Goal: Task Accomplishment & Management: Use online tool/utility

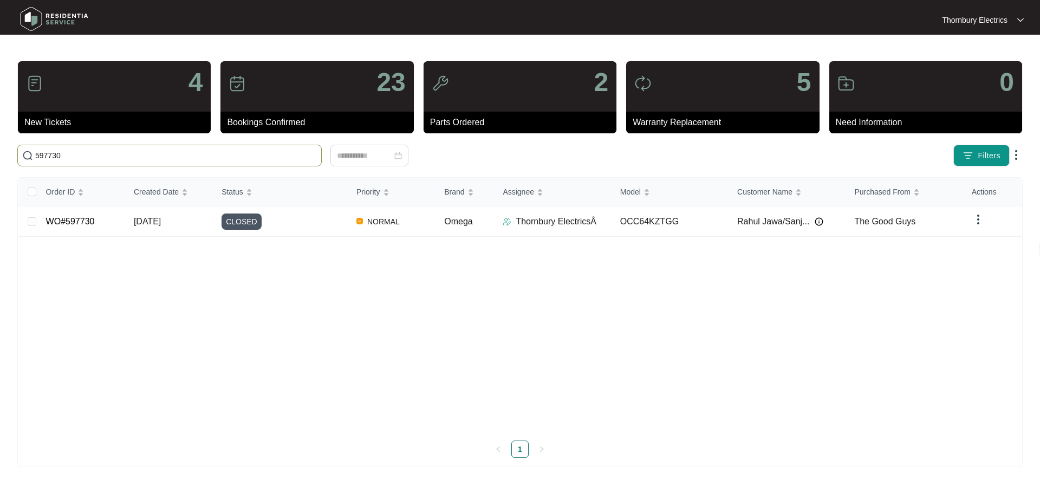
click at [0, 152] on main "4 New Tickets 23 Bookings Confirmed 2 Parts Ordered 5 Warranty Replacement 0 Ne…" at bounding box center [520, 249] width 1040 height 498
type input "628976"
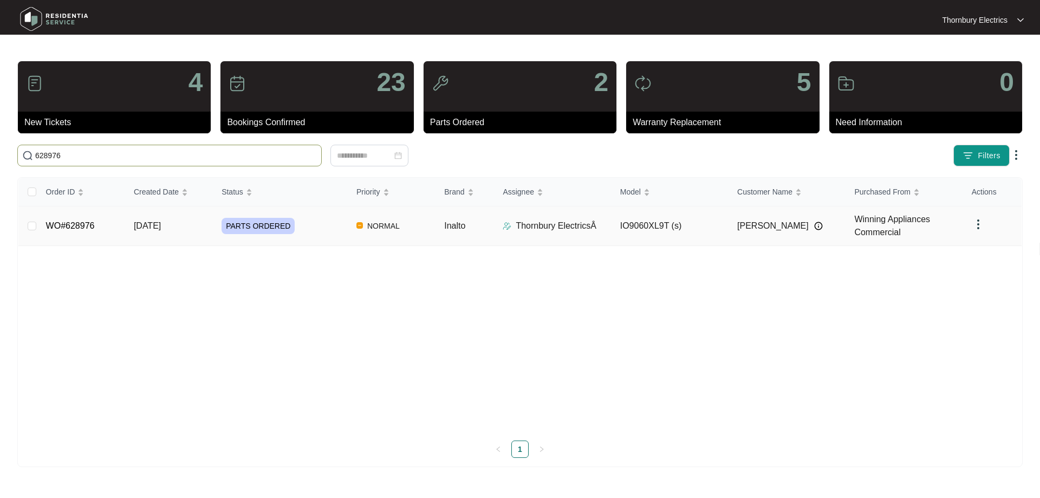
click at [477, 235] on td "Inalto" at bounding box center [465, 226] width 59 height 40
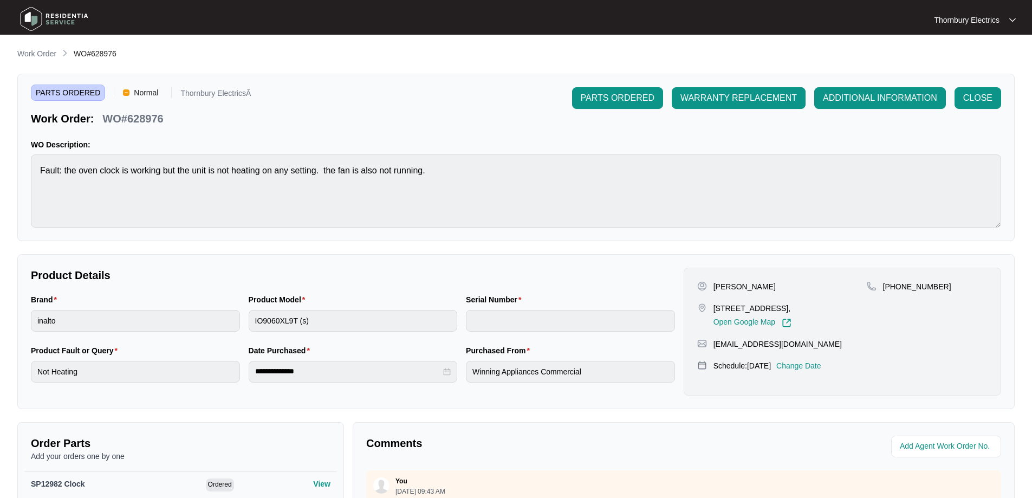
click at [815, 366] on p "Change Date" at bounding box center [798, 365] width 45 height 11
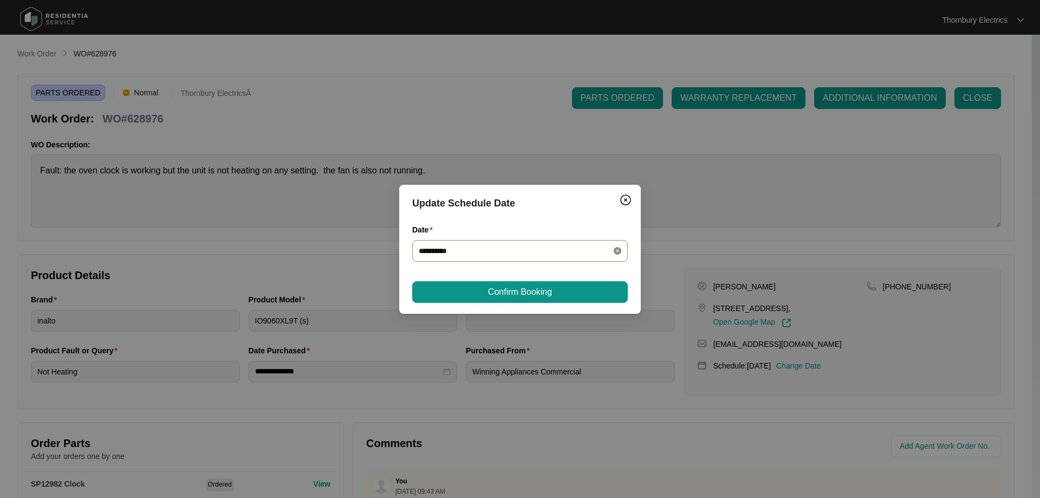
click at [618, 251] on icon "close-circle" at bounding box center [618, 251] width 8 height 8
click at [617, 253] on div at bounding box center [520, 251] width 203 height 12
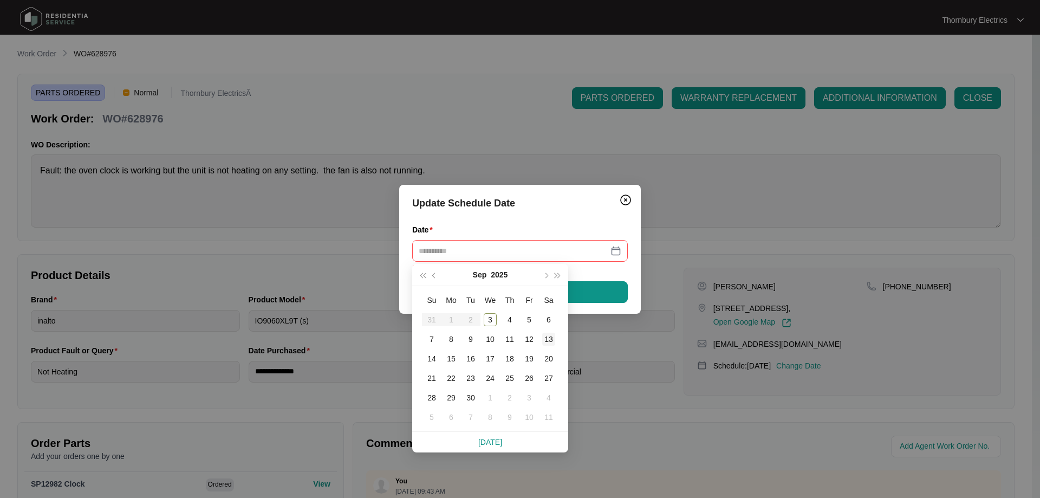
click at [548, 339] on div "13" at bounding box center [548, 339] width 13 height 13
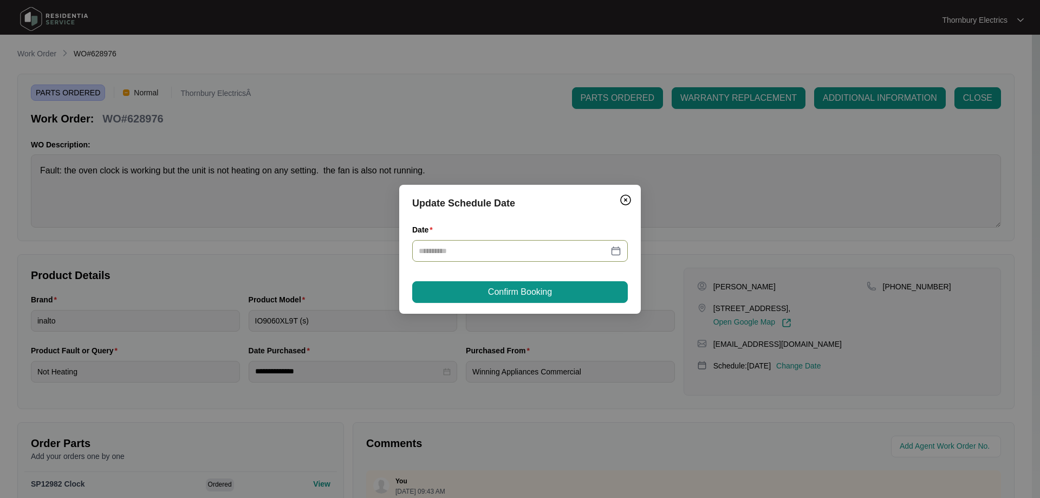
type input "**********"
click at [577, 295] on button "Confirm Booking" at bounding box center [520, 292] width 216 height 22
